Goal: Task Accomplishment & Management: Use online tool/utility

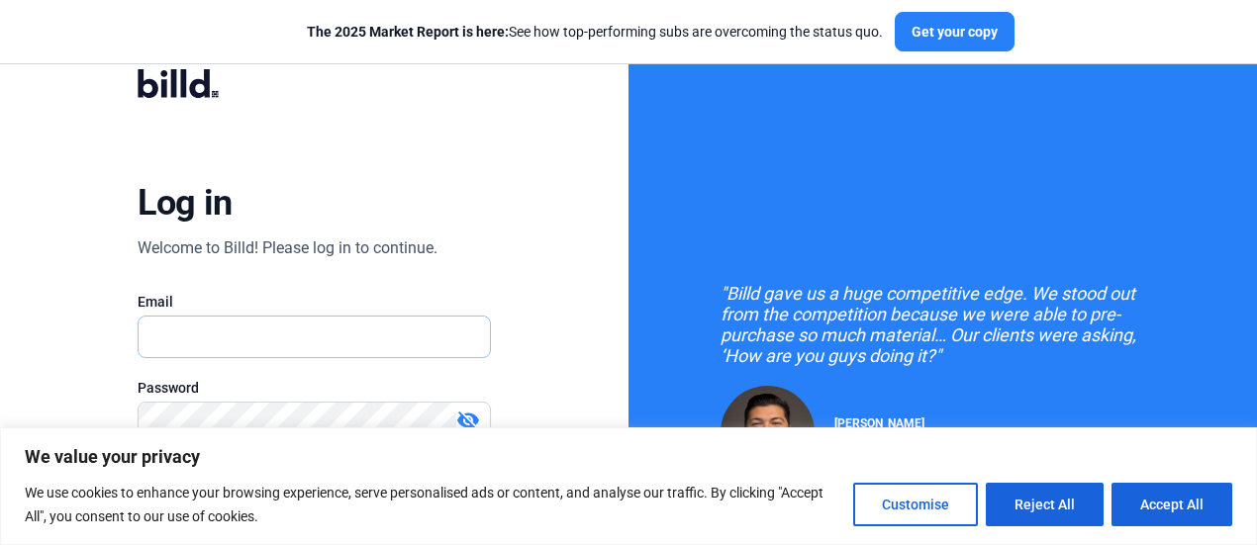
click at [221, 339] on input "text" at bounding box center [304, 337] width 330 height 41
paste input "[PERSON_NAME][EMAIL_ADDRESS][DOMAIN_NAME]"
type input "[PERSON_NAME][EMAIL_ADDRESS][DOMAIN_NAME]"
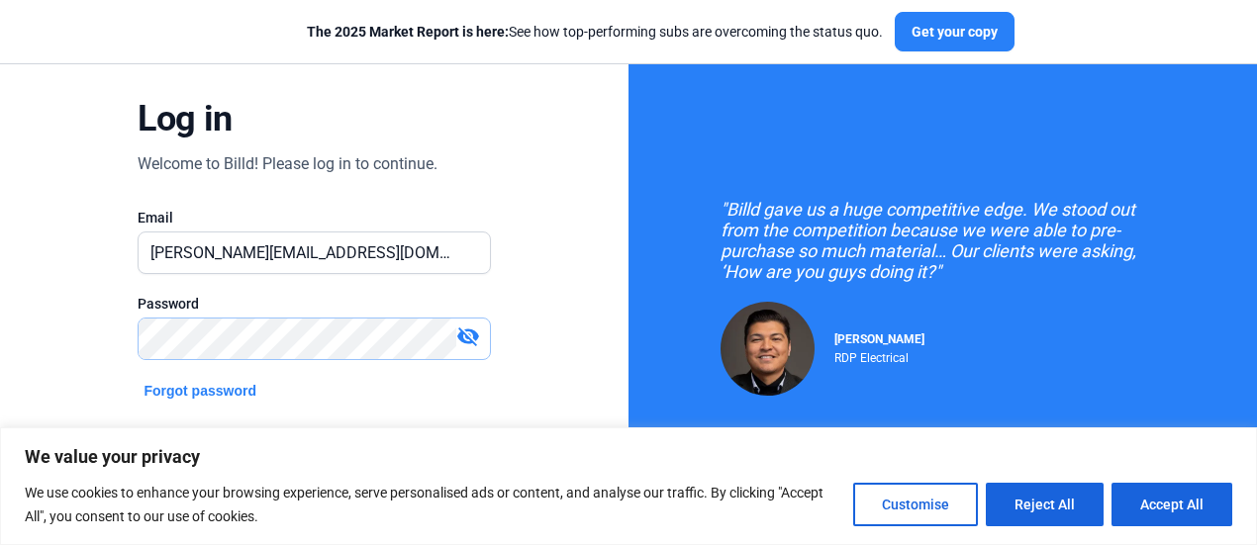
scroll to position [198, 0]
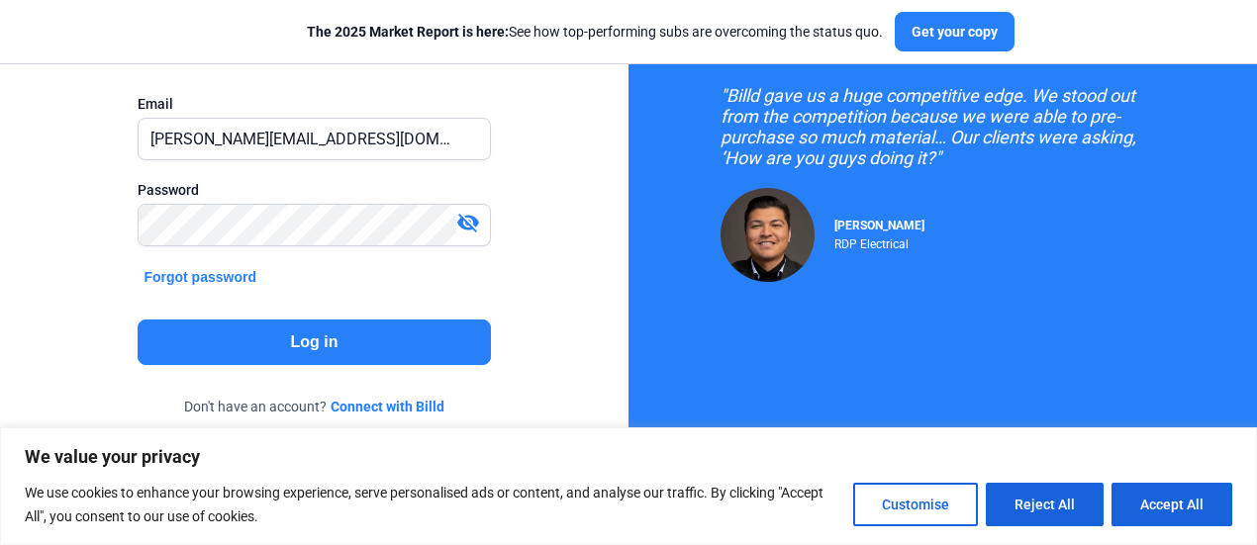
click at [327, 341] on button "Log in" at bounding box center [314, 343] width 352 height 46
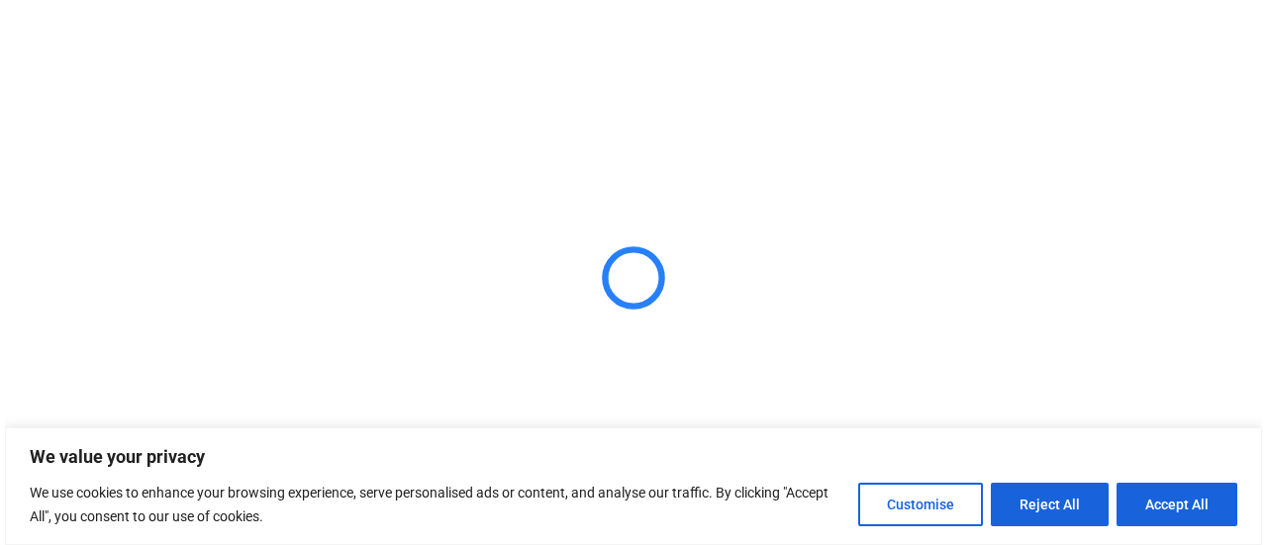
scroll to position [0, 0]
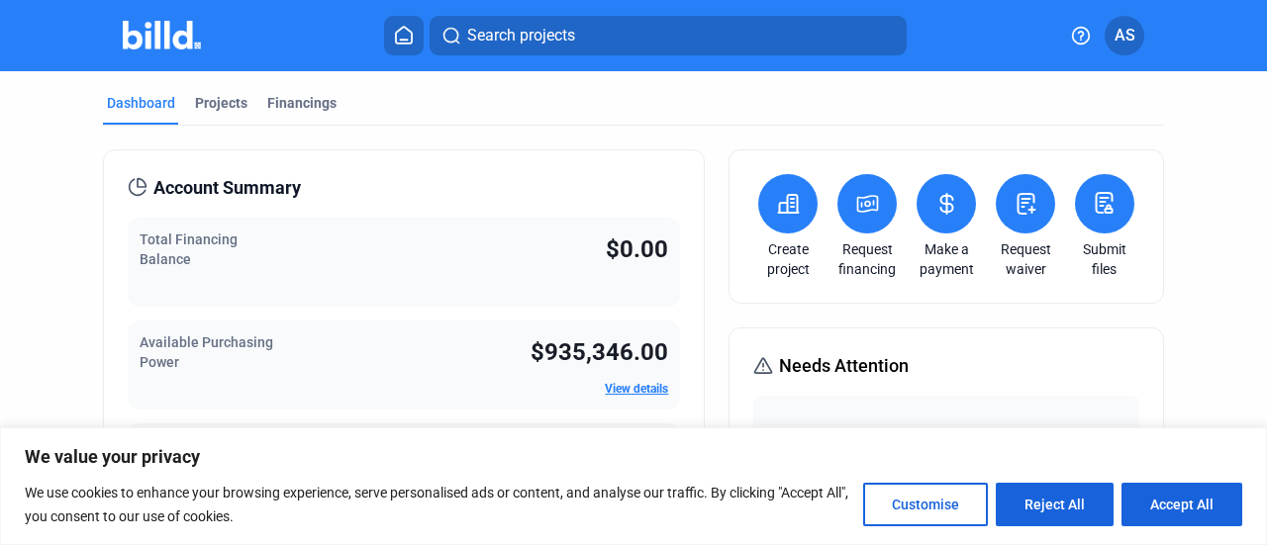
click at [1097, 197] on icon at bounding box center [1105, 203] width 16 height 20
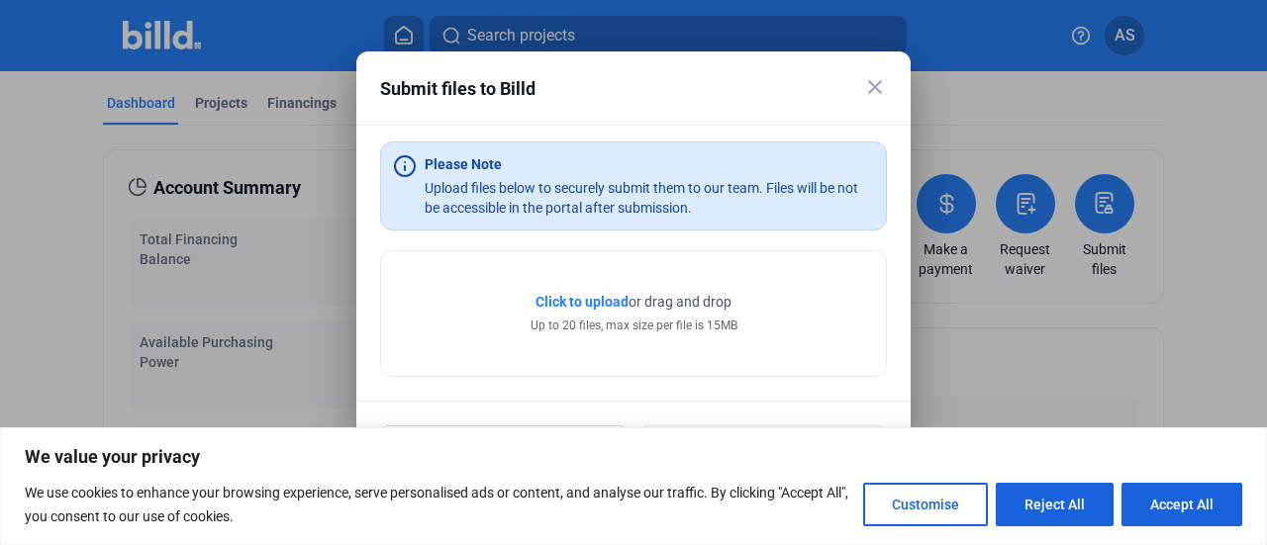
click at [560, 301] on span "Click to upload" at bounding box center [581, 302] width 93 height 16
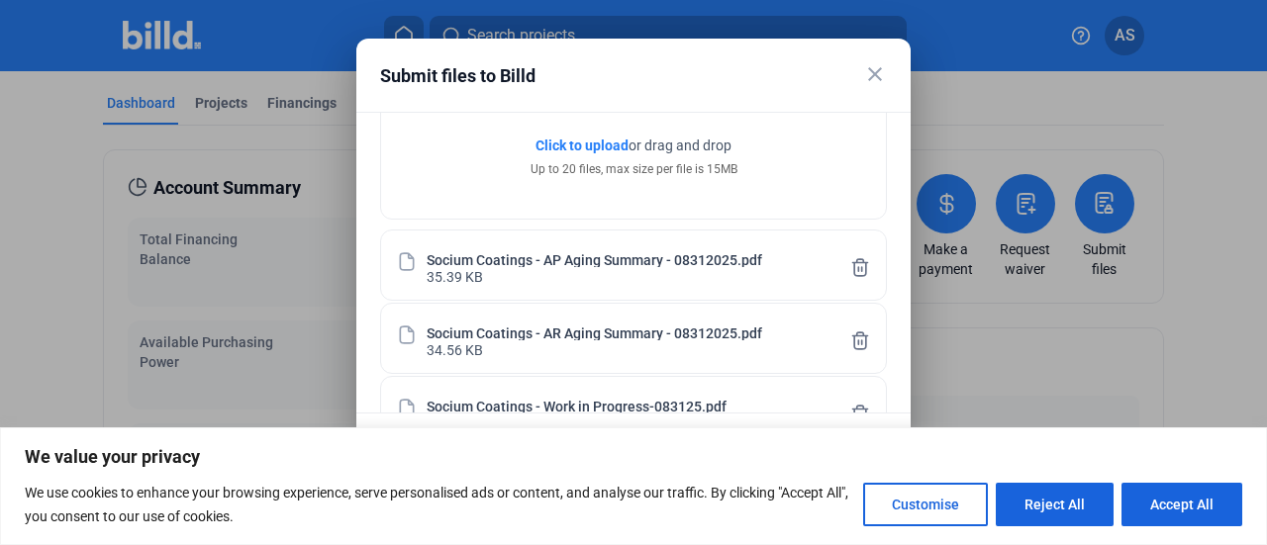
scroll to position [193, 0]
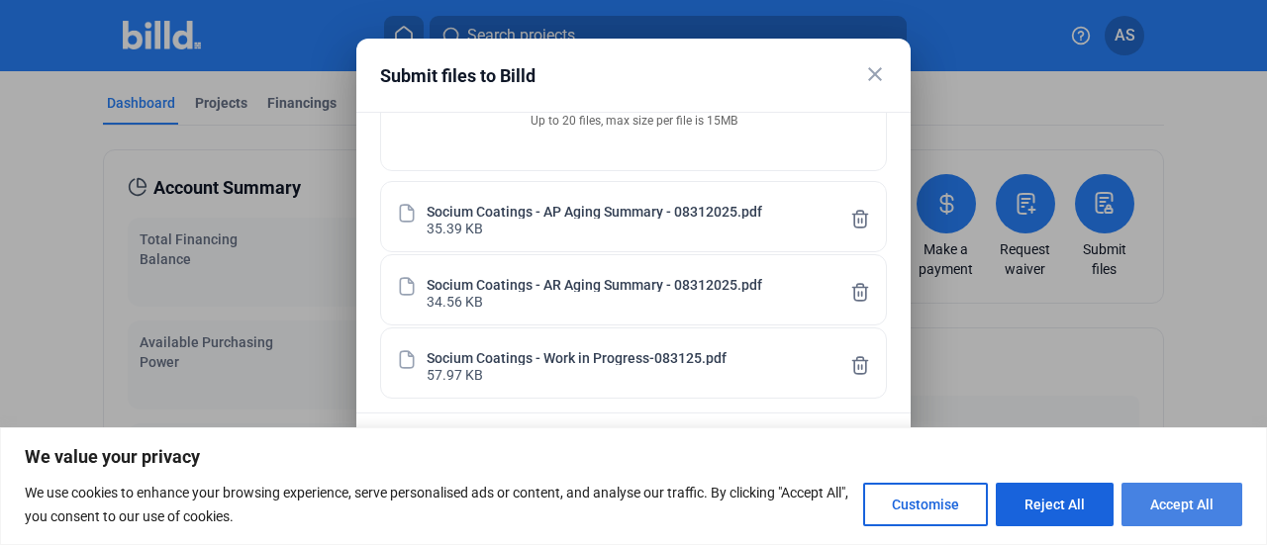
click at [1158, 504] on button "Accept All" at bounding box center [1181, 505] width 121 height 44
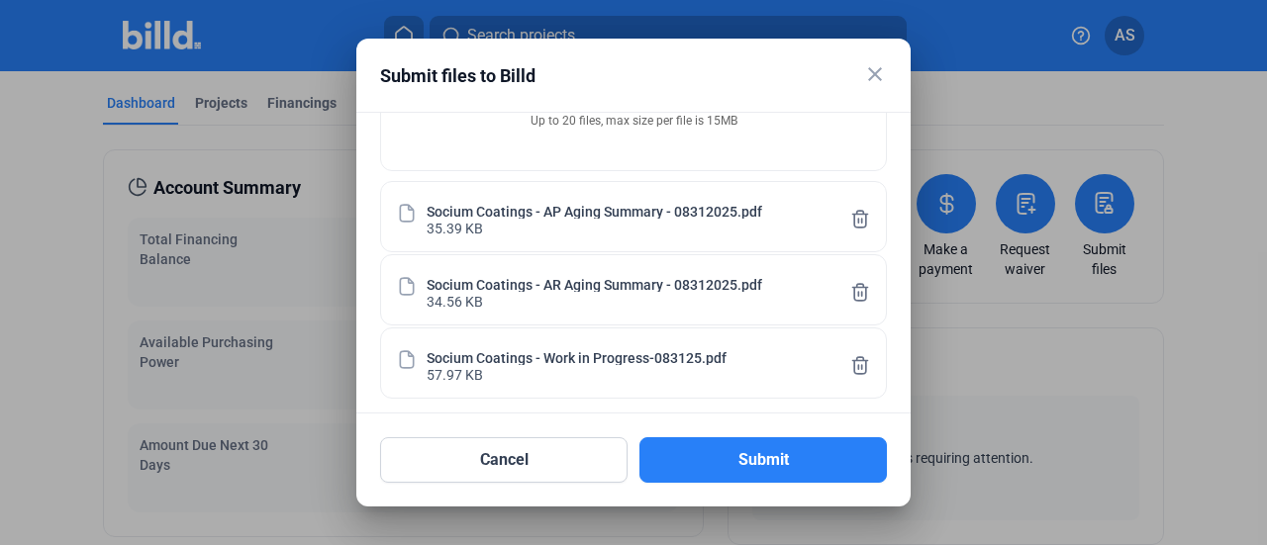
scroll to position [0, 0]
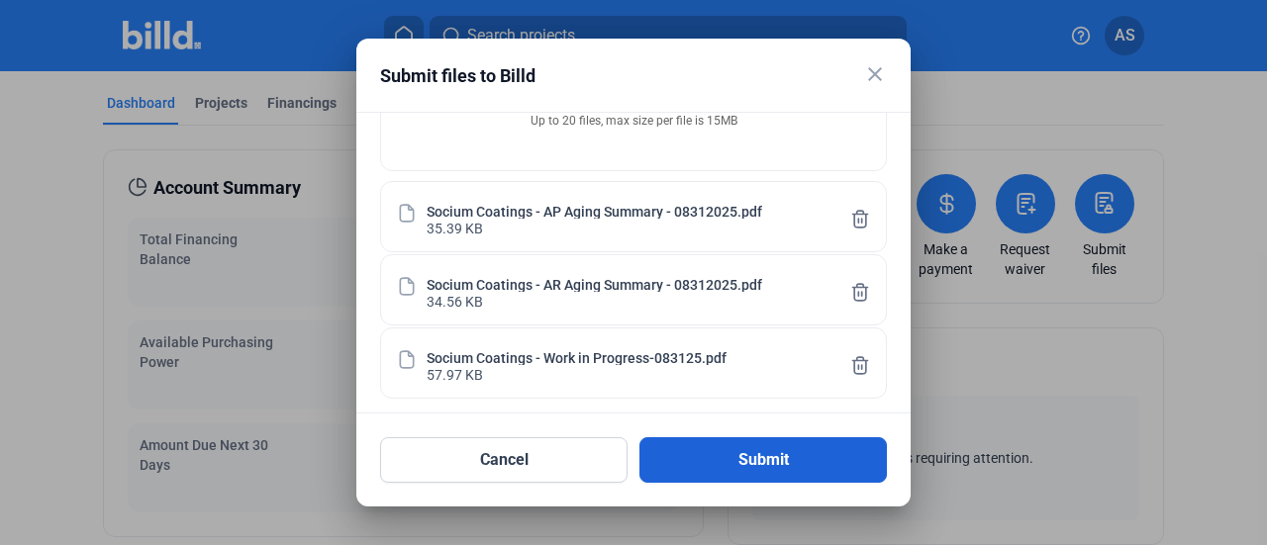
click at [786, 455] on button "Submit" at bounding box center [762, 460] width 247 height 46
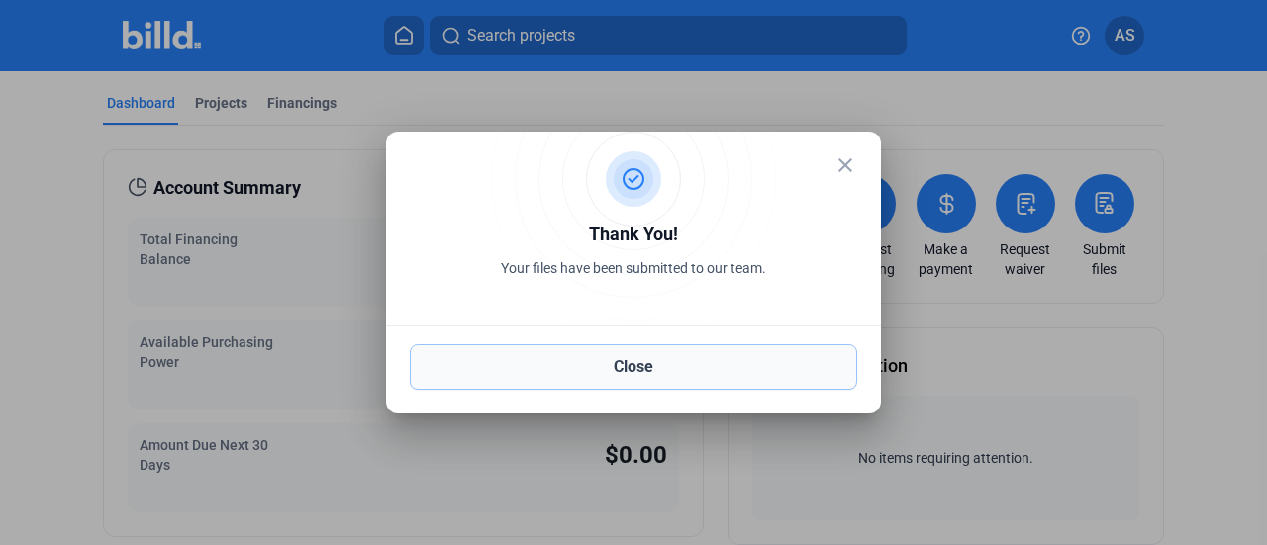
click at [622, 369] on button "Close" at bounding box center [633, 367] width 447 height 46
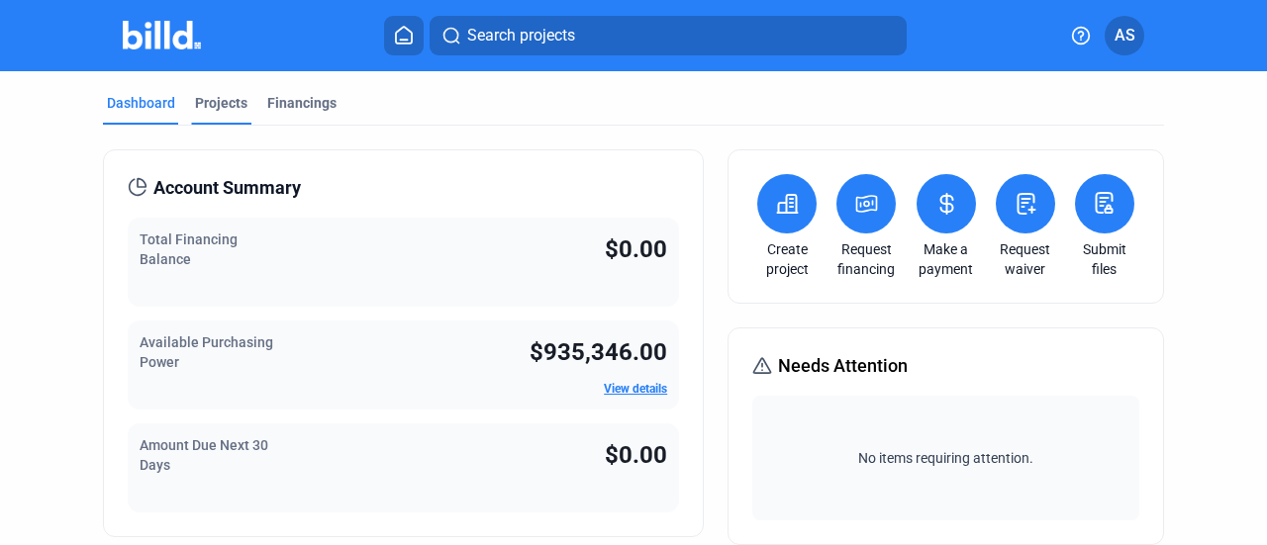
click at [218, 98] on div "Projects" at bounding box center [221, 103] width 52 height 20
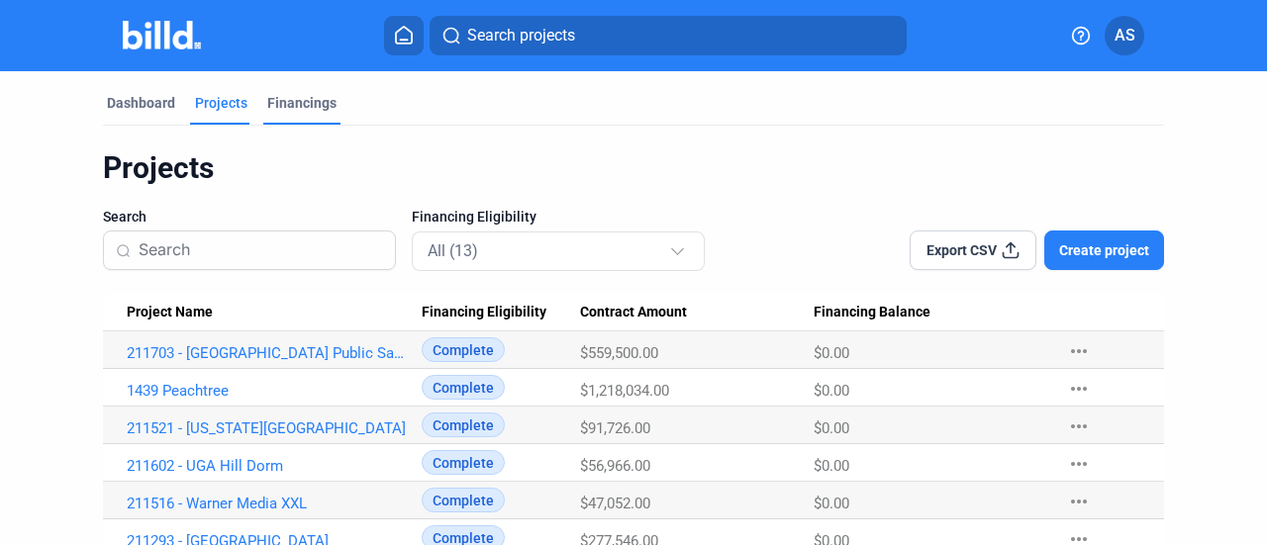
click at [316, 106] on div "Financings" at bounding box center [301, 103] width 69 height 20
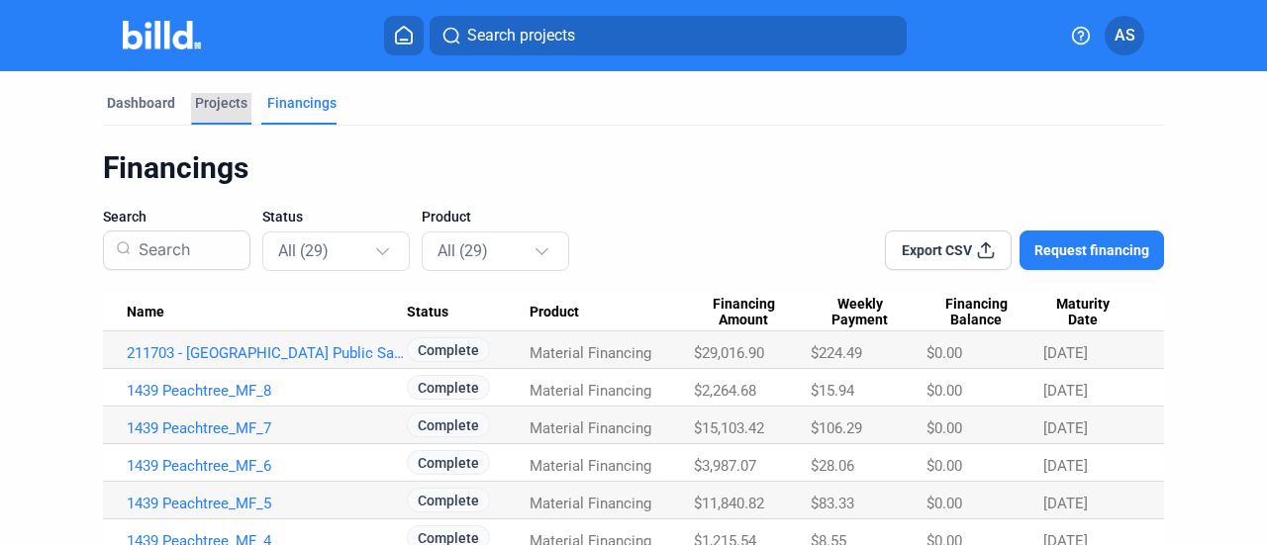
click at [216, 93] on div "Projects" at bounding box center [221, 103] width 52 height 20
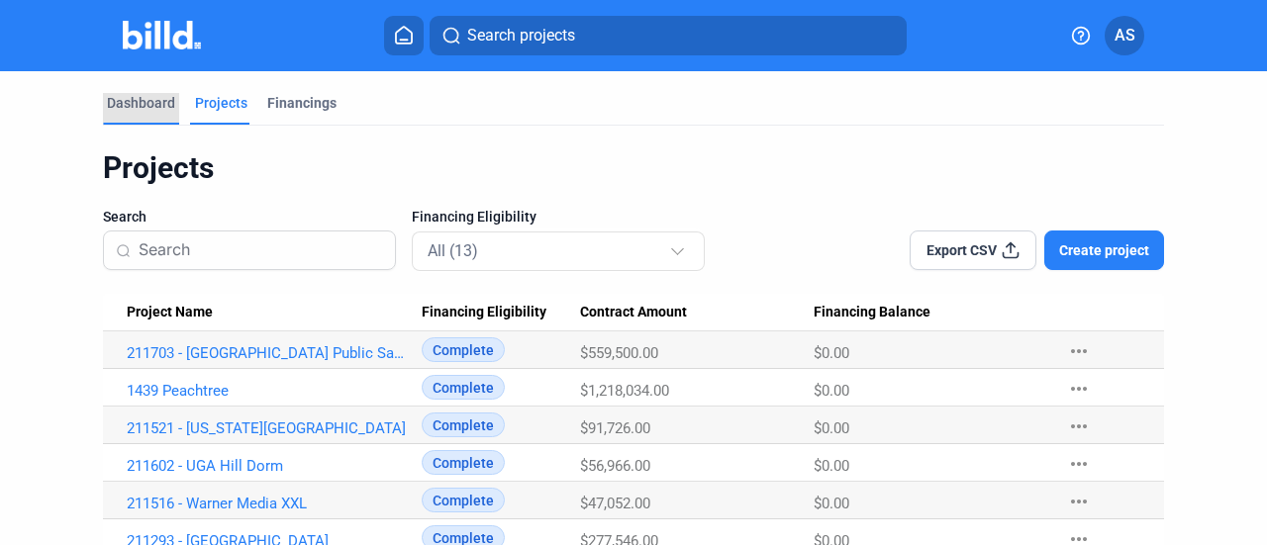
click at [129, 94] on div "Dashboard" at bounding box center [141, 103] width 68 height 20
